Goal: Information Seeking & Learning: Learn about a topic

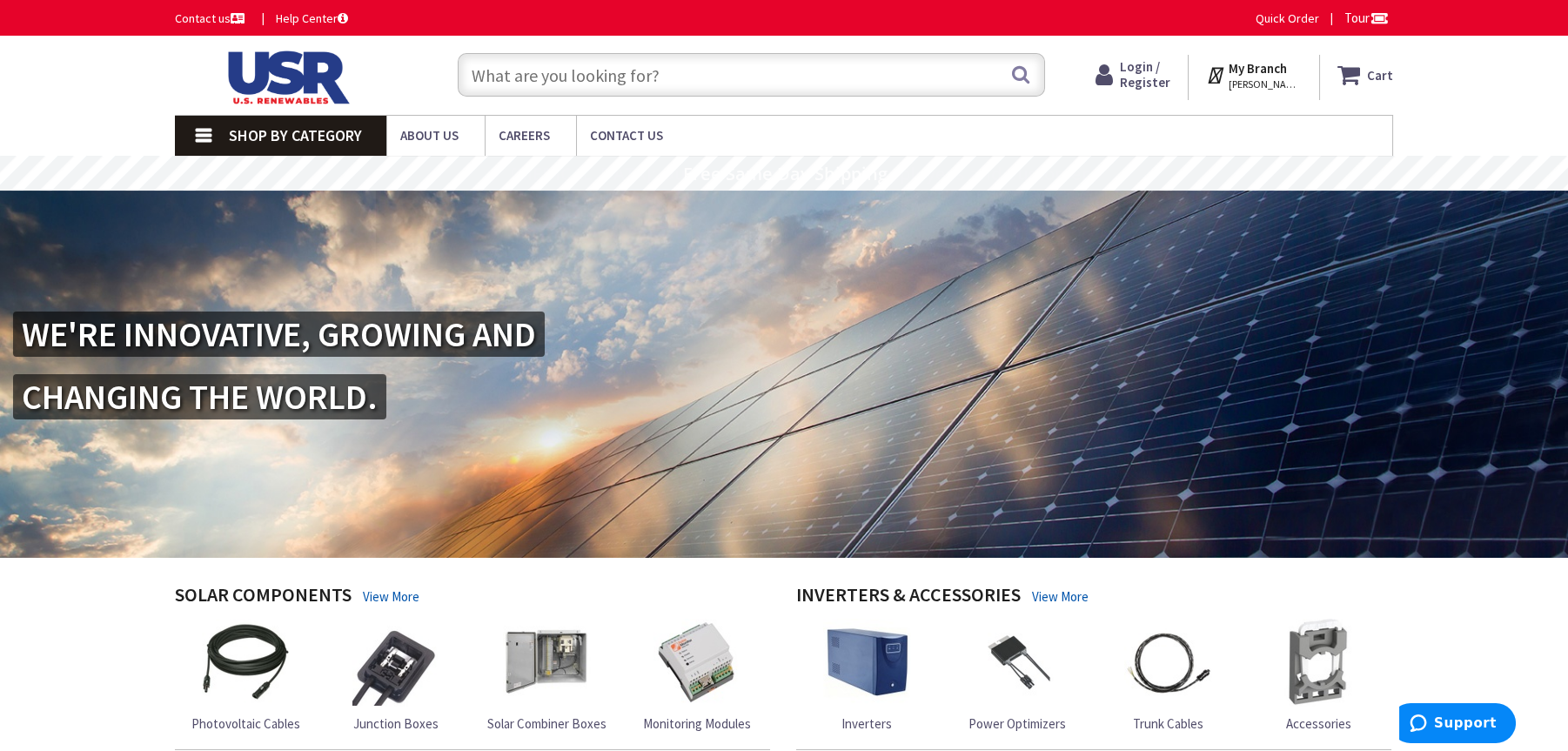
click at [531, 69] on input "text" at bounding box center [751, 75] width 587 height 43
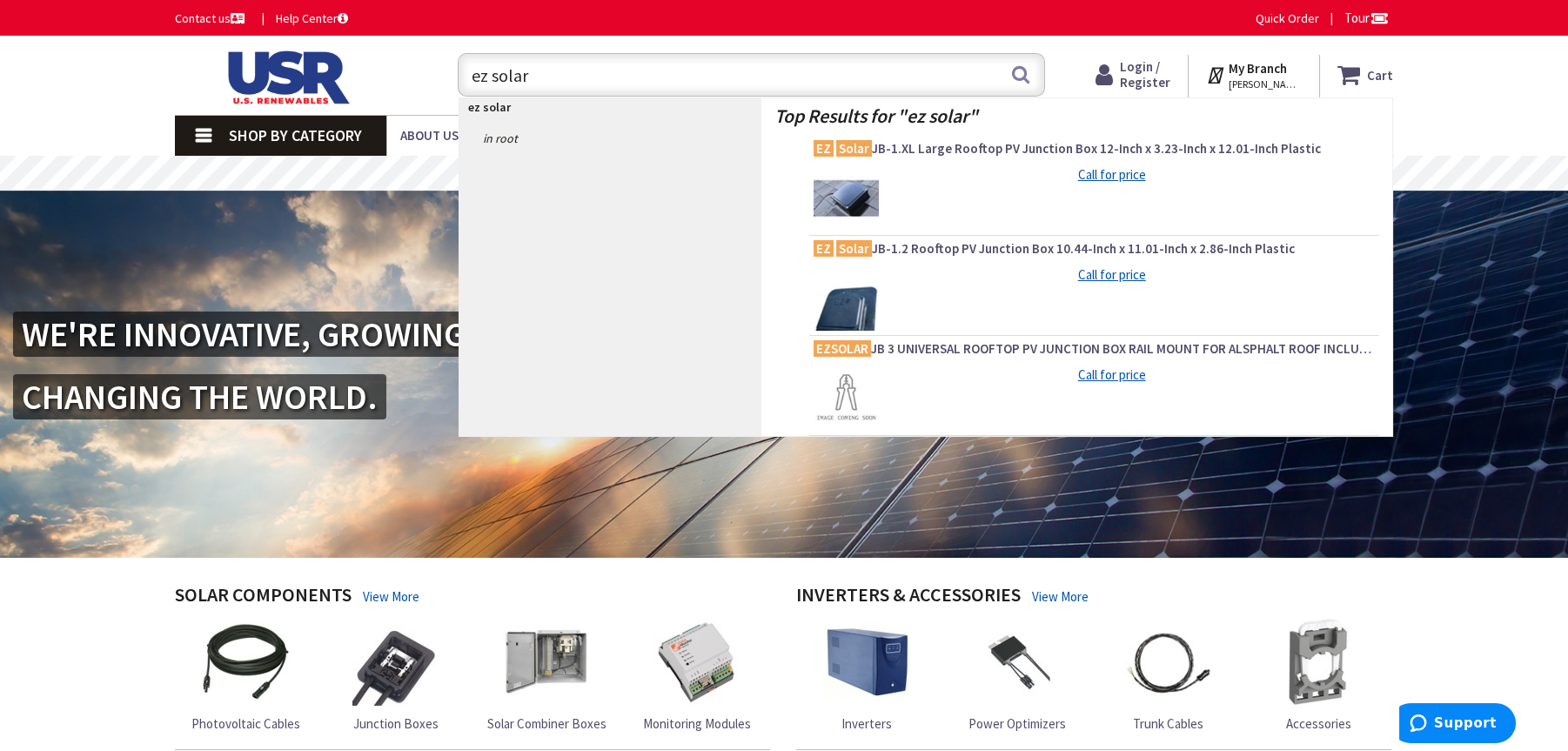
type input "ez solar"
click at [502, 134] on link "in root" at bounding box center [610, 138] width 302 height 28
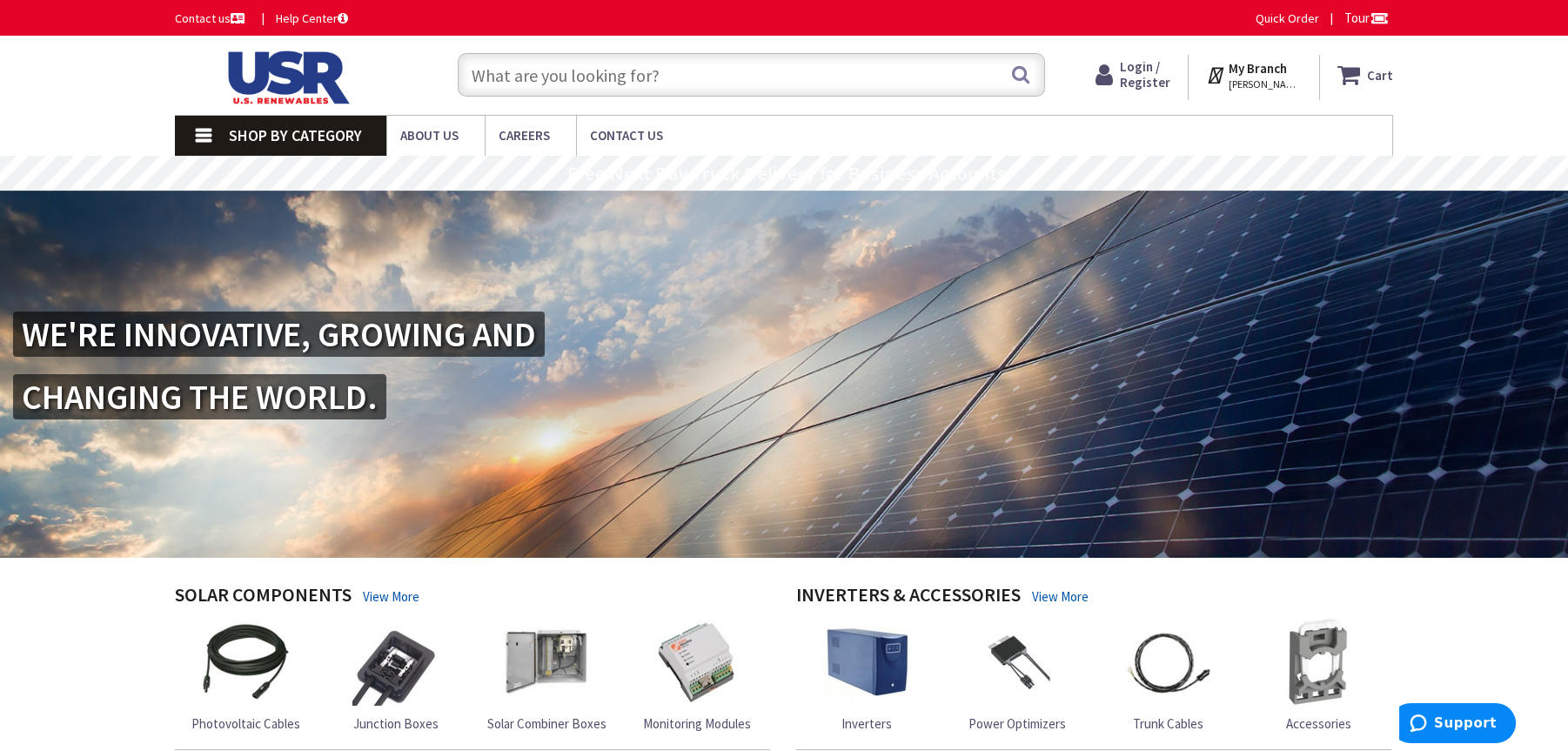
click at [530, 63] on input "text" at bounding box center [751, 75] width 587 height 43
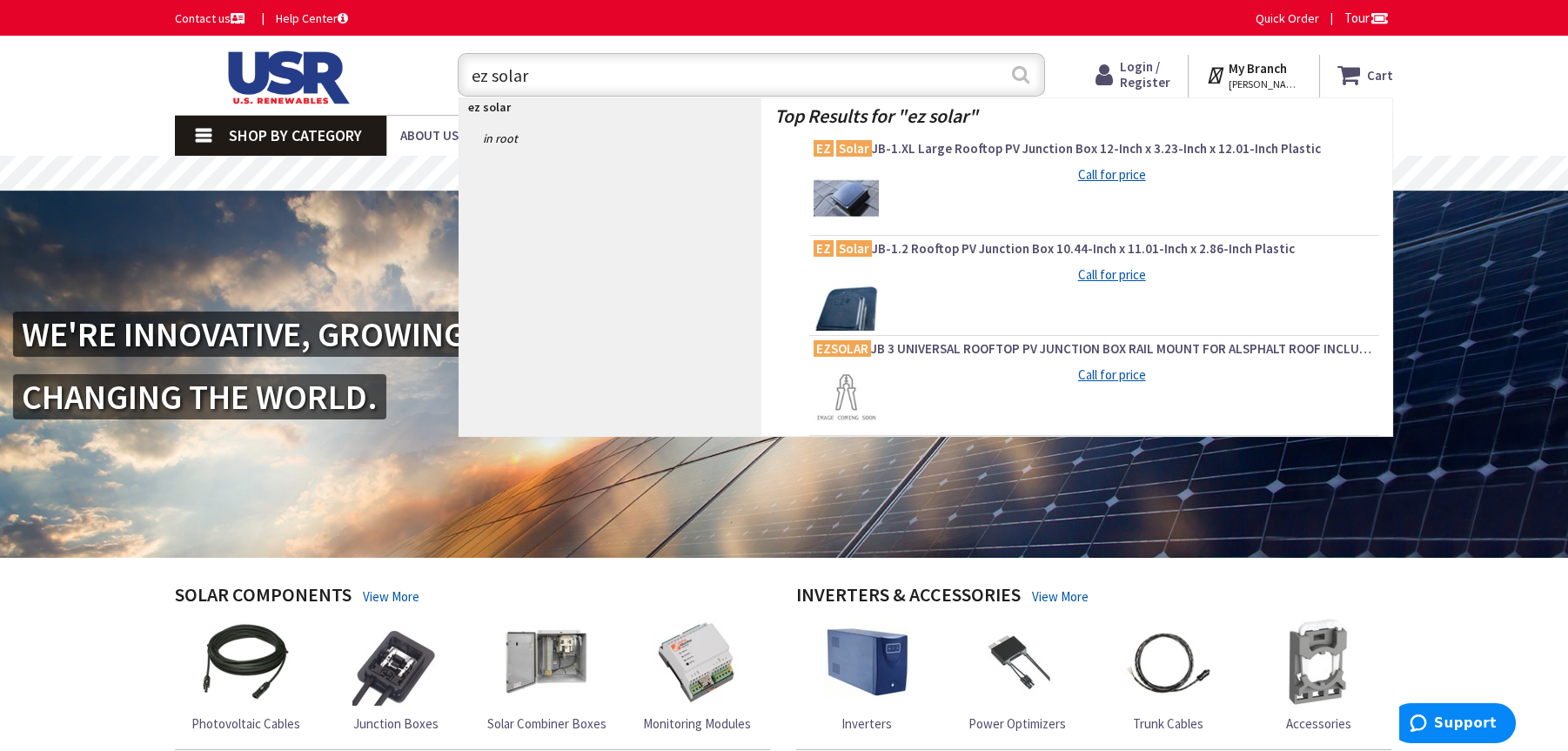
type input "ez solar"
click at [1018, 77] on button "Search" at bounding box center [1020, 74] width 23 height 39
